Goal: Task Accomplishment & Management: Complete application form

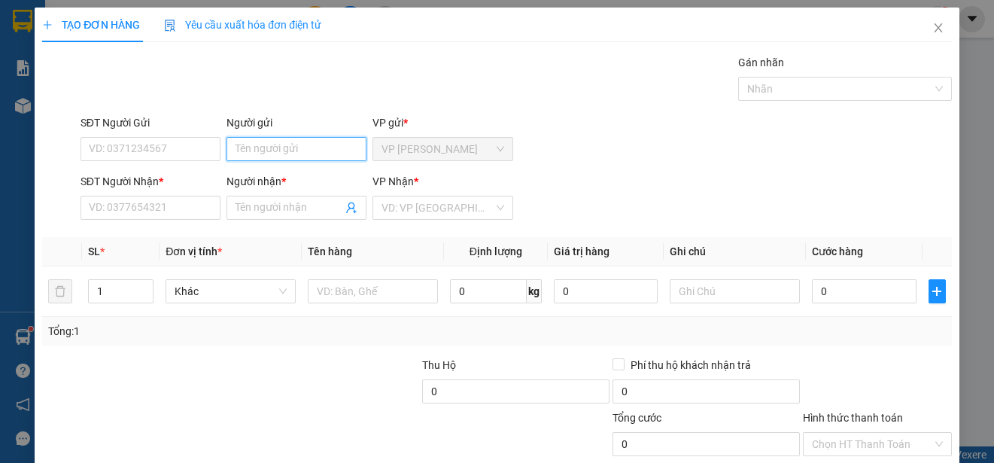
click at [324, 150] on input "Người gửi" at bounding box center [296, 149] width 140 height 24
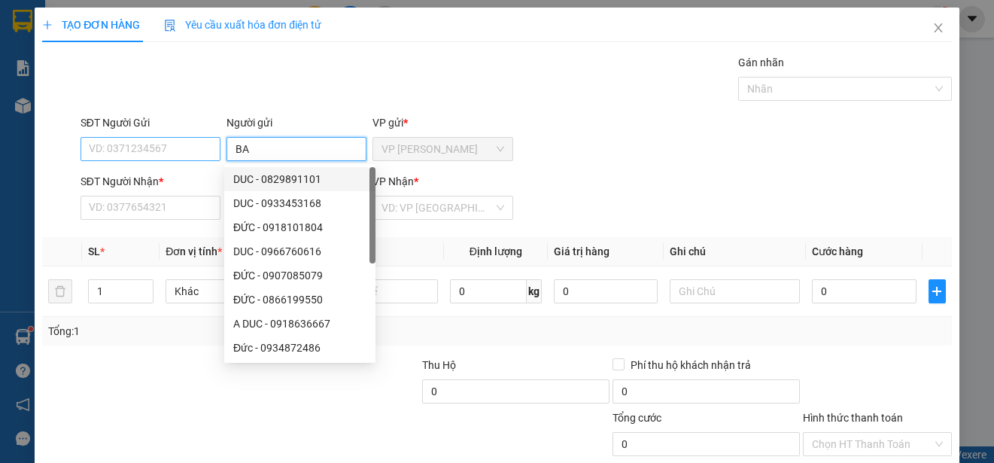
type input "BA"
click at [172, 153] on input "SĐT Người Gửi" at bounding box center [150, 149] width 140 height 24
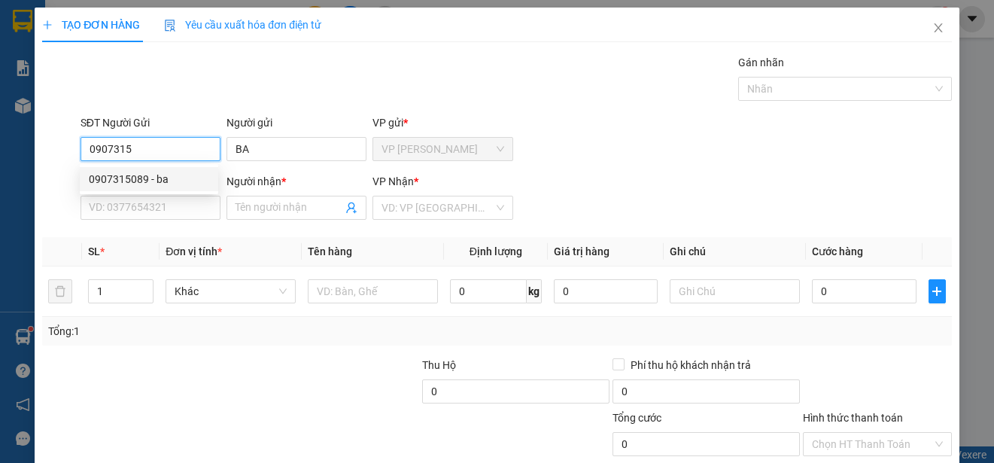
click at [172, 172] on div "0907315089 - ba" at bounding box center [149, 179] width 120 height 17
type input "0907315089"
type input "ba"
type input "0814123789"
type input "TY"
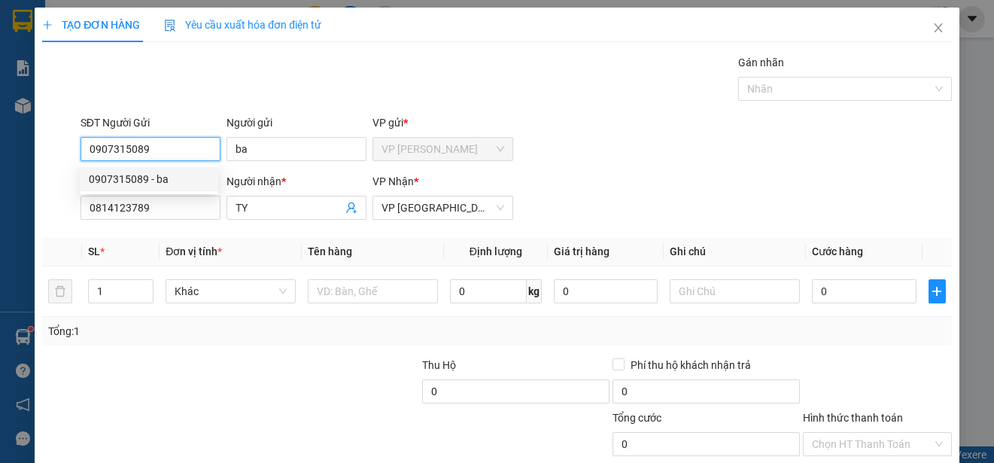
type input "20.000"
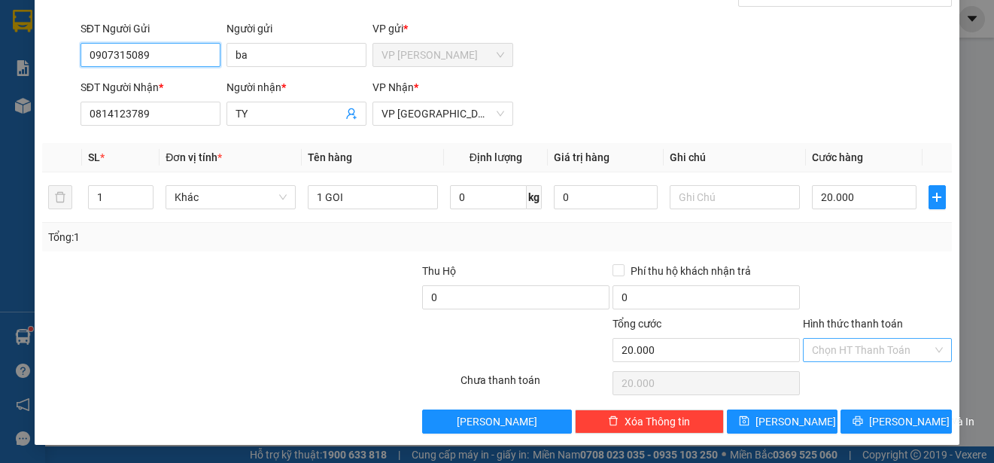
type input "0907315089"
click at [895, 349] on input "Hình thức thanh toán" at bounding box center [872, 350] width 120 height 23
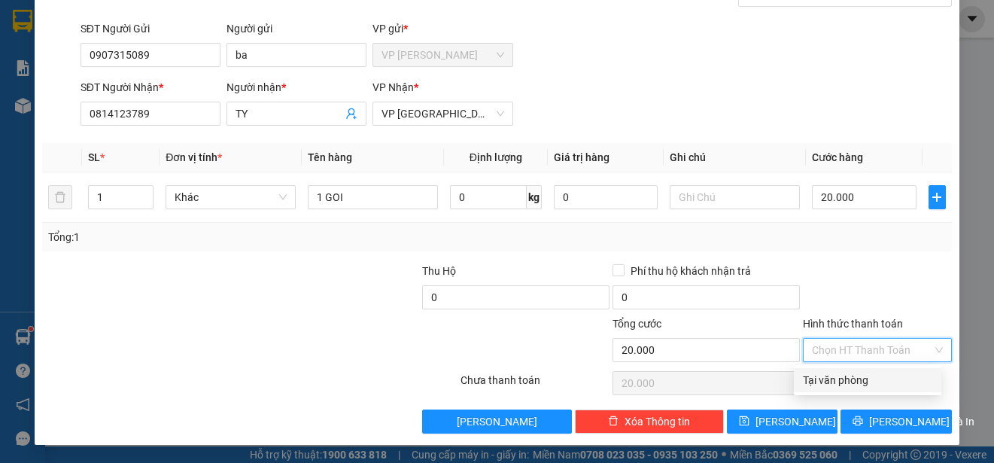
click at [888, 387] on div "Tại văn phòng" at bounding box center [867, 380] width 129 height 17
type input "0"
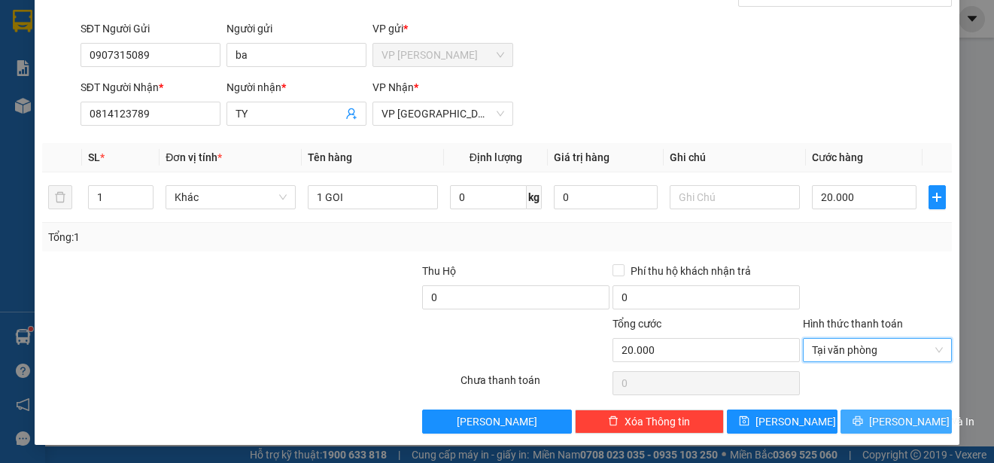
click at [888, 418] on span "[PERSON_NAME] và In" at bounding box center [921, 421] width 105 height 17
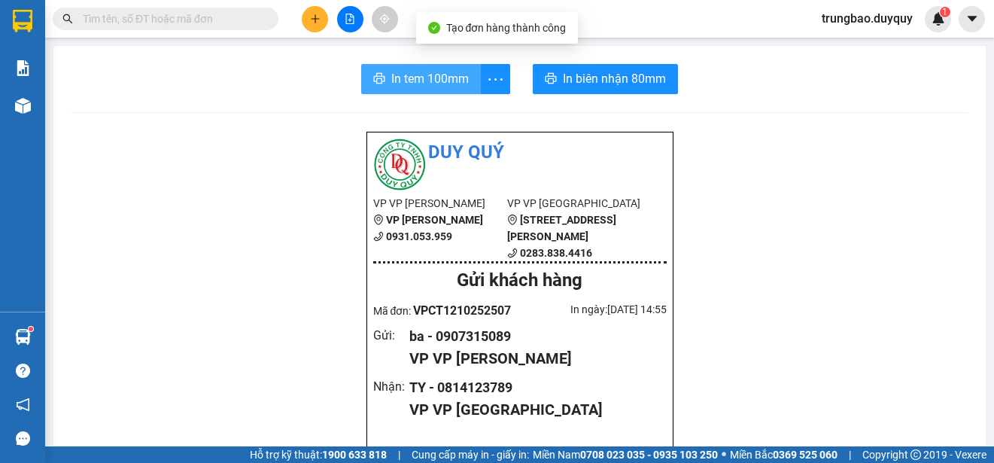
click at [427, 78] on span "In tem 100mm" at bounding box center [429, 78] width 77 height 19
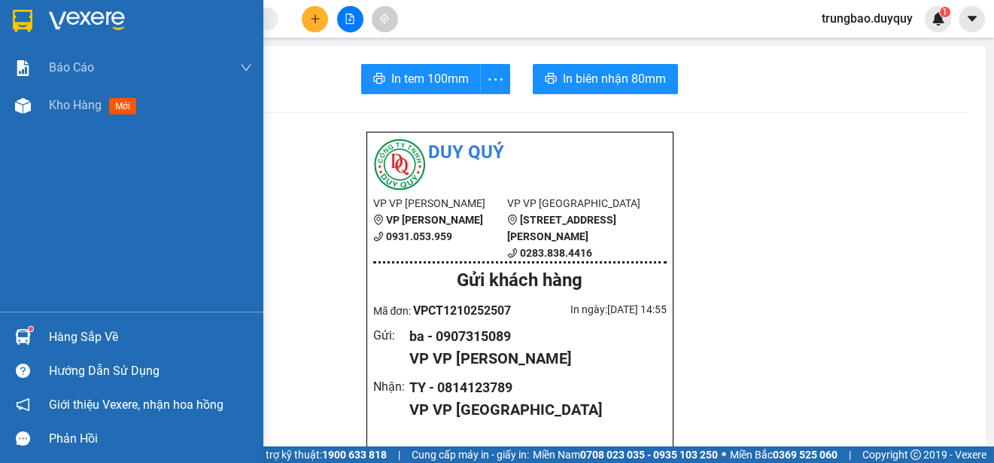
click at [22, 22] on img at bounding box center [23, 21] width 20 height 23
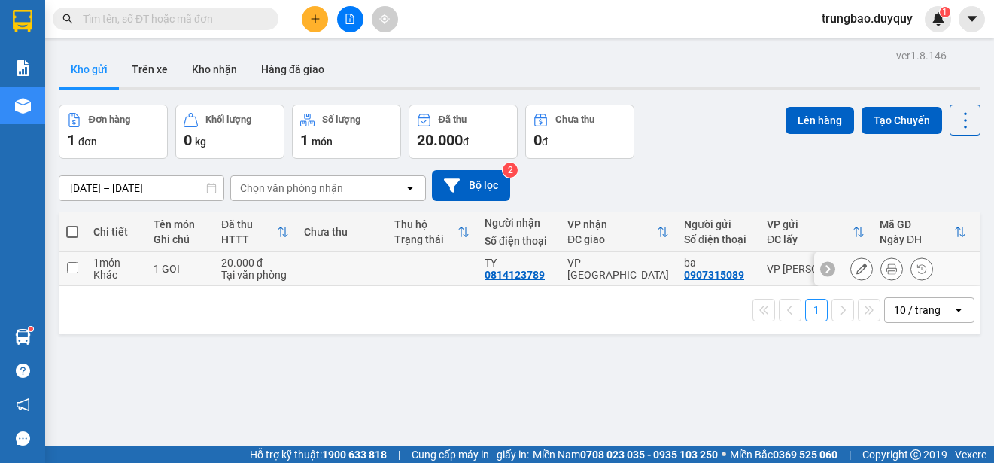
click at [72, 271] on input "checkbox" at bounding box center [72, 267] width 11 height 11
checkbox input "true"
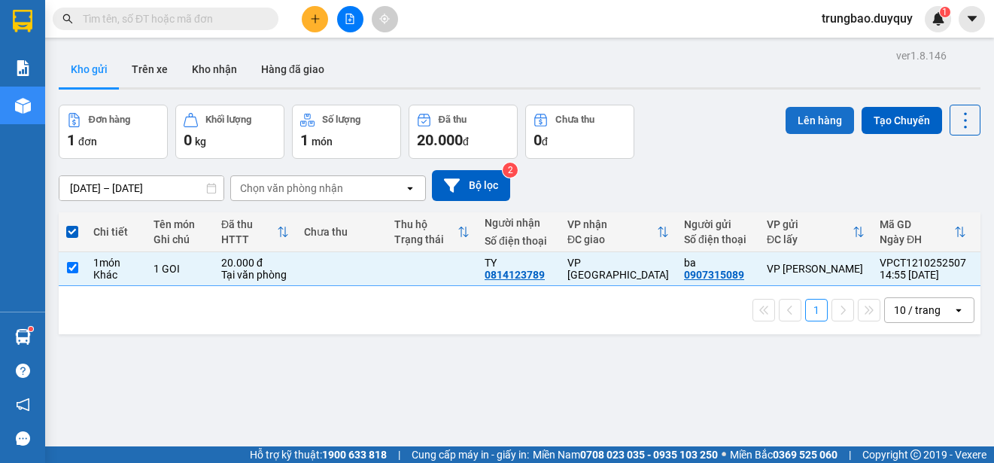
click at [800, 112] on button "Lên hàng" at bounding box center [819, 120] width 68 height 27
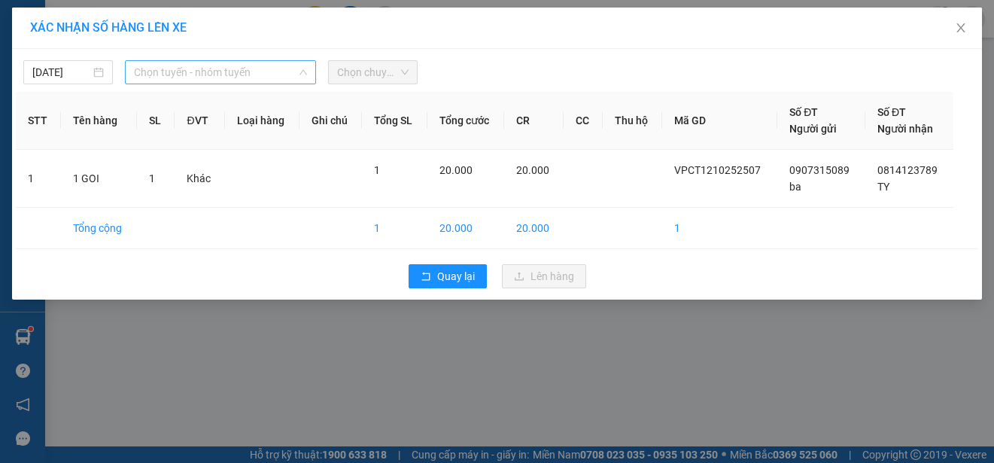
click at [242, 72] on span "Chọn tuyến - nhóm tuyến" at bounding box center [220, 72] width 173 height 23
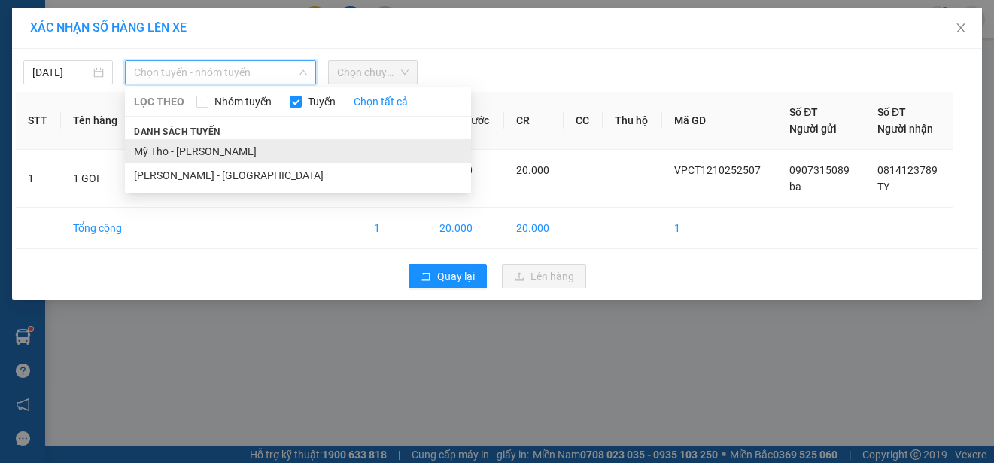
click at [248, 150] on li "Mỹ Tho - [PERSON_NAME]" at bounding box center [298, 151] width 346 height 24
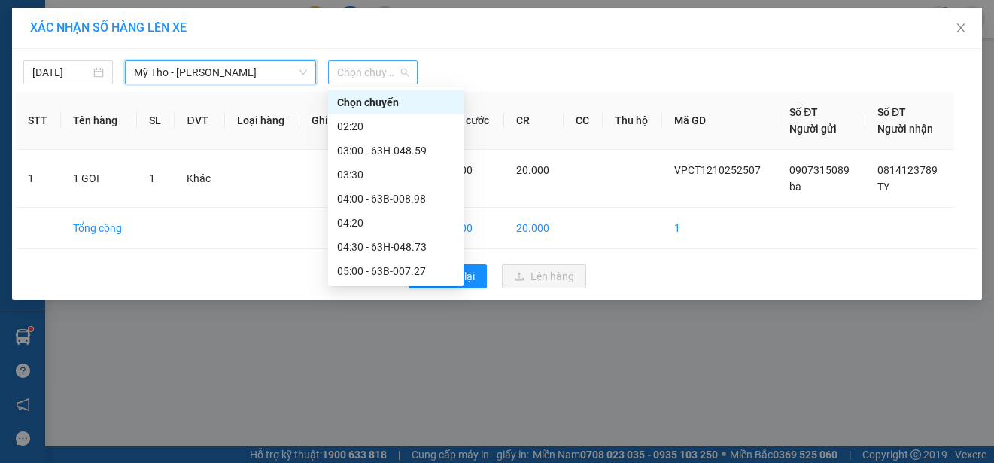
click at [384, 71] on span "Chọn chuyến" at bounding box center [372, 72] width 71 height 23
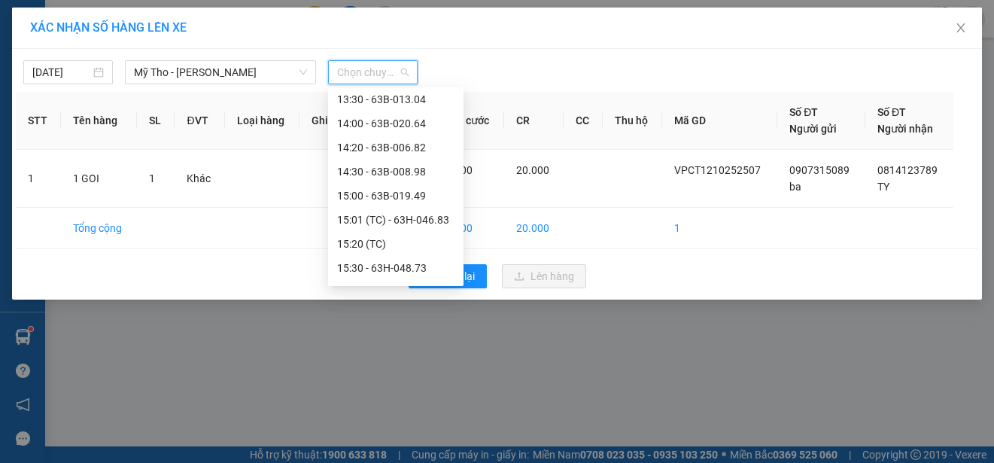
scroll to position [752, 0]
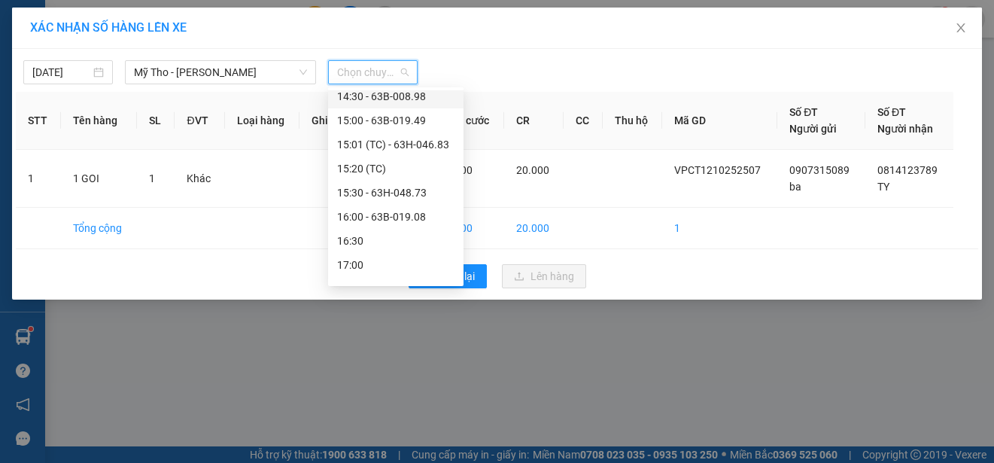
click at [423, 96] on div "14:30 - 63B-008.98" at bounding box center [395, 96] width 117 height 17
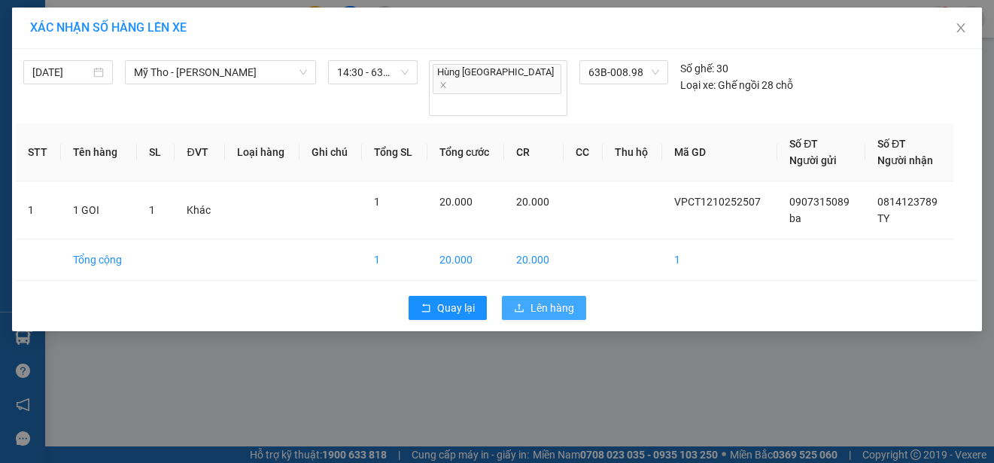
click at [554, 299] on span "Lên hàng" at bounding box center [552, 307] width 44 height 17
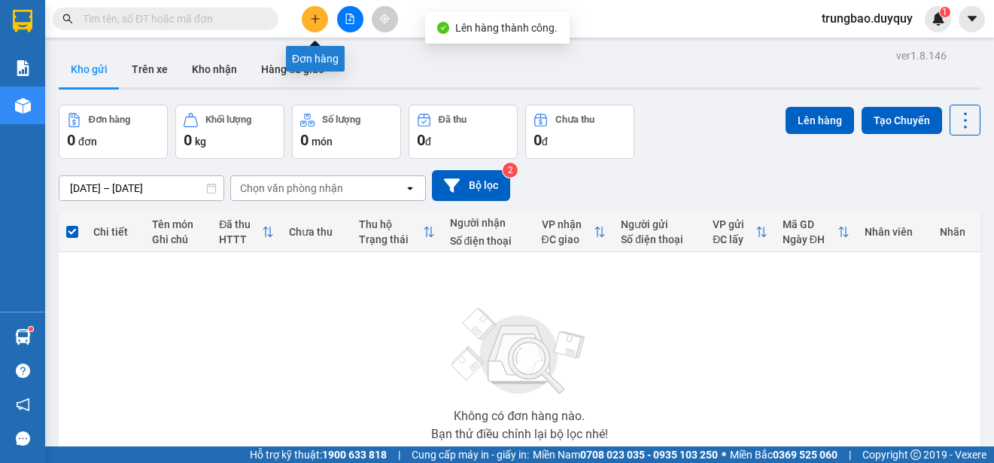
click at [314, 24] on button at bounding box center [315, 19] width 26 height 26
